Goal: Find specific page/section

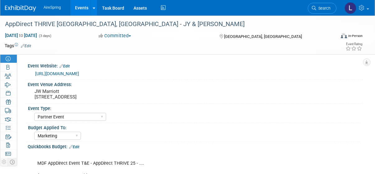
select select "Partner Event"
select select "Marketing"
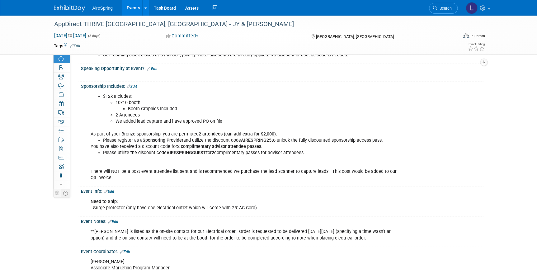
scroll to position [707, 0]
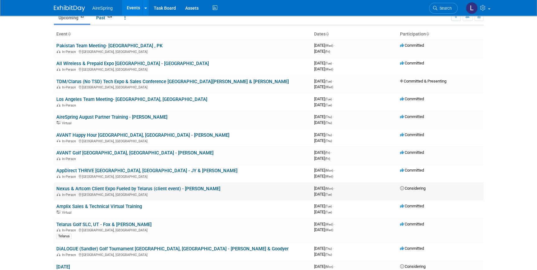
scroll to position [56, 0]
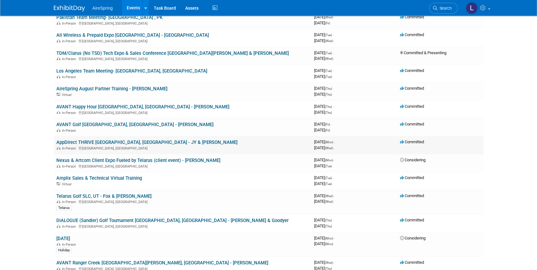
click at [134, 145] on div "In-Person [GEOGRAPHIC_DATA], [GEOGRAPHIC_DATA]" at bounding box center [182, 147] width 253 height 5
click at [134, 140] on link "AppDirect THRIVE [GEOGRAPHIC_DATA], [GEOGRAPHIC_DATA] - JY & [PERSON_NAME]" at bounding box center [146, 142] width 181 height 6
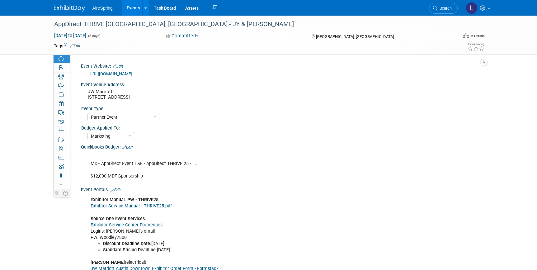
select select "Partner Event"
select select "Marketing"
